Goal: Information Seeking & Learning: Learn about a topic

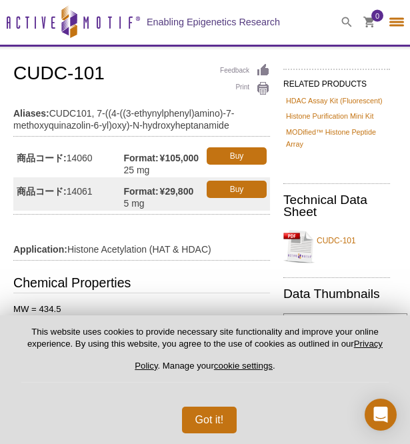
select select "[GEOGRAPHIC_DATA]"
select select "日本語"
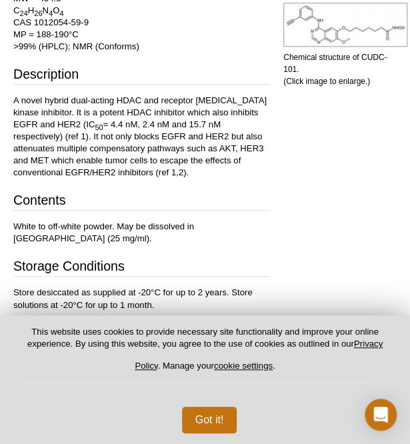
scroll to position [331, 0]
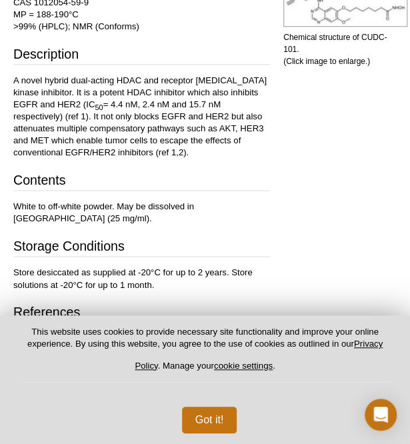
click at [23, 69] on div "Chemical Properties MW = 434.5 C 24 H 26 N 4 O 4 CAS 1012054-59-9 MP = 188-190°…" at bounding box center [141, 150] width 257 height 412
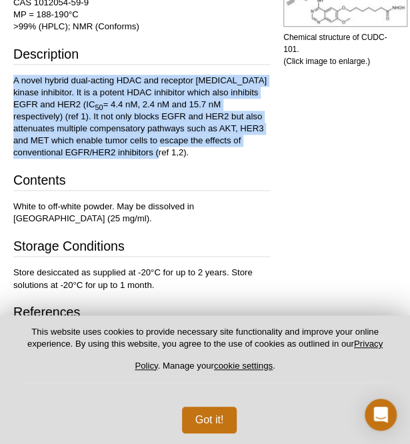
drag, startPoint x: 12, startPoint y: 76, endPoint x: 104, endPoint y: 151, distance: 118.5
click at [104, 151] on div "Products » クロマチン解析 » Activators / Inhibitors » CUDC-101 Feedback Print CUDC-101…" at bounding box center [205, 99] width 410 height 766
copy p "A novel hybrid dual-acting HDAC and receptor [MEDICAL_DATA] kinase inhibitor. I…"
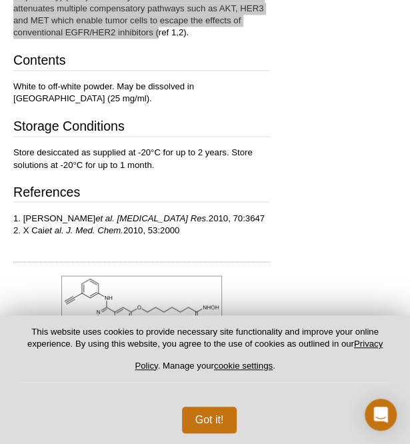
scroll to position [542, 0]
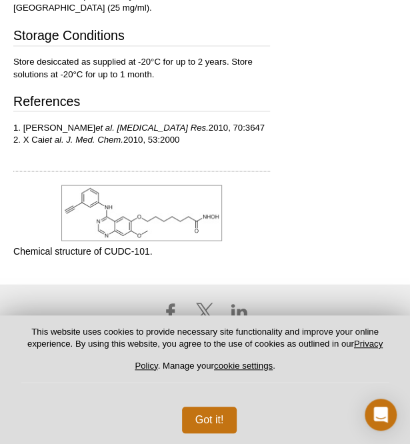
drag, startPoint x: 12, startPoint y: 125, endPoint x: 189, endPoint y: 135, distance: 177.7
copy p "1. [PERSON_NAME] et al. [MEDICAL_DATA] Res. 2010, 70:3647 2. X Cai et al. J. Me…"
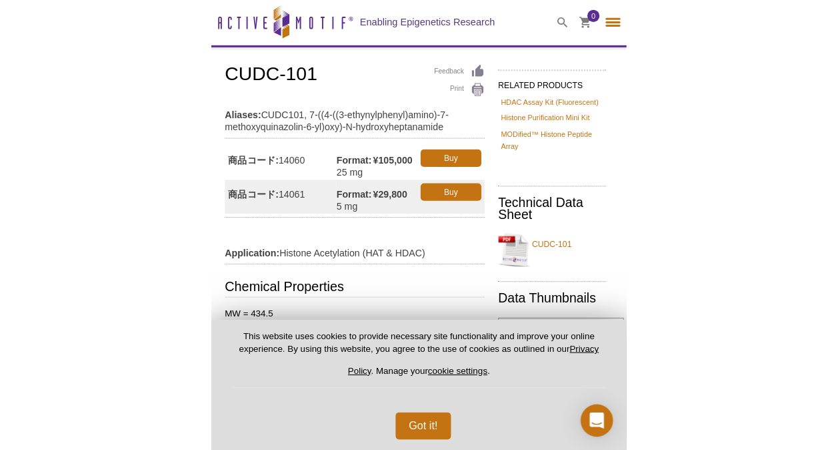
scroll to position [57, 0]
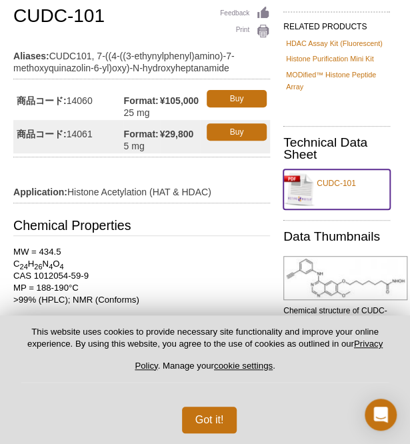
click at [329, 187] on link "CUDC-101" at bounding box center [336, 189] width 107 height 40
